Goal: Find specific page/section

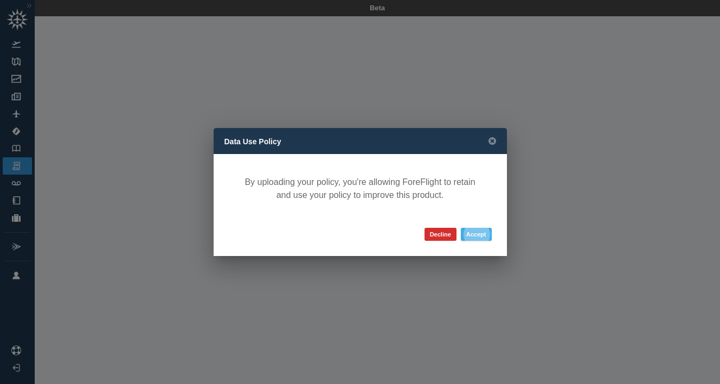
click at [476, 234] on button "Accept" at bounding box center [476, 234] width 31 height 13
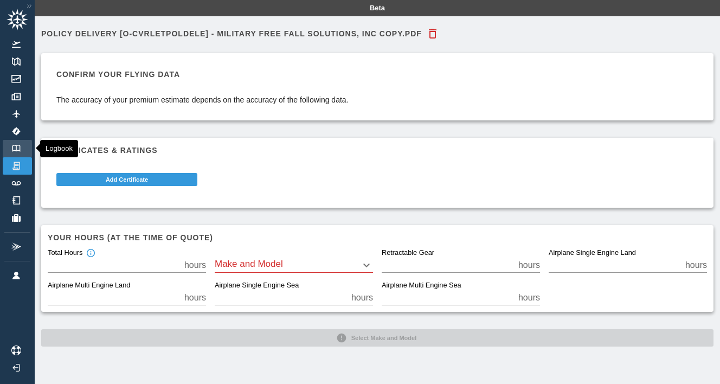
click at [17, 145] on img at bounding box center [16, 148] width 12 height 7
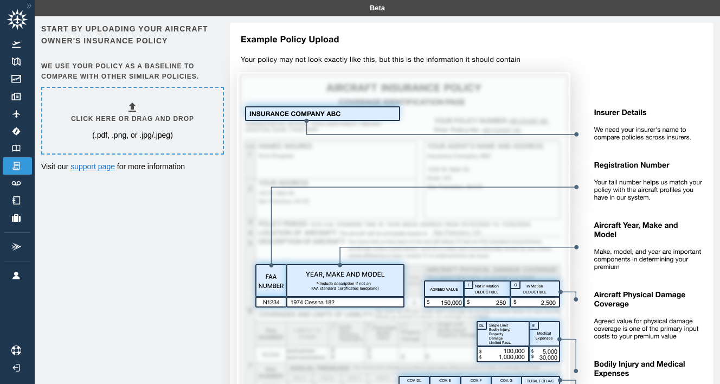
click at [80, 165] on link "support page" at bounding box center [92, 166] width 44 height 9
click at [16, 148] on img at bounding box center [16, 148] width 12 height 7
click at [23, 101] on link "Documents" at bounding box center [17, 96] width 29 height 17
click at [112, 129] on p "(.pdf, .png, or .jpg/.jpeg)" at bounding box center [132, 134] width 81 height 11
click at [17, 46] on img at bounding box center [16, 44] width 12 height 7
